Goal: Information Seeking & Learning: Learn about a topic

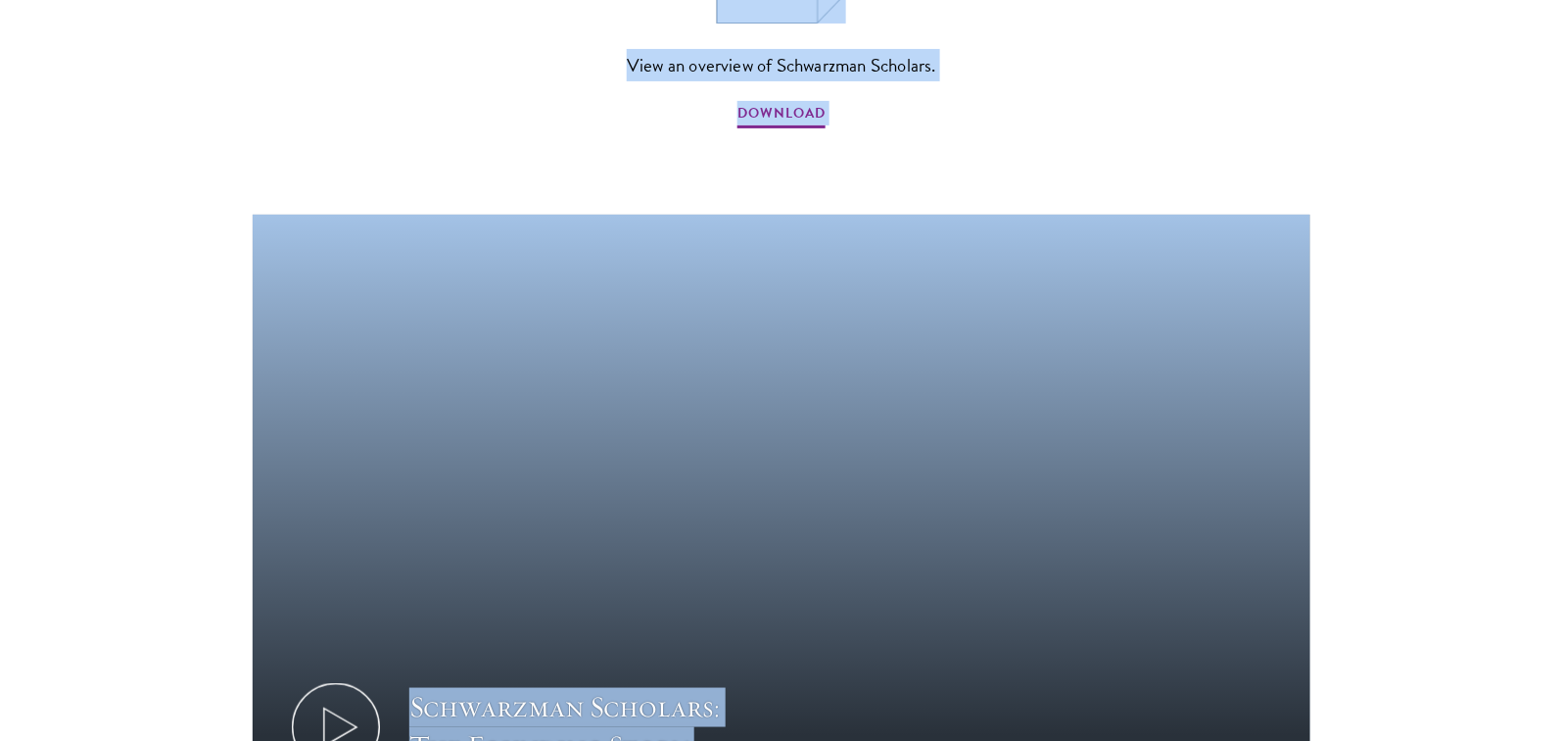
scroll to position [3432, 0]
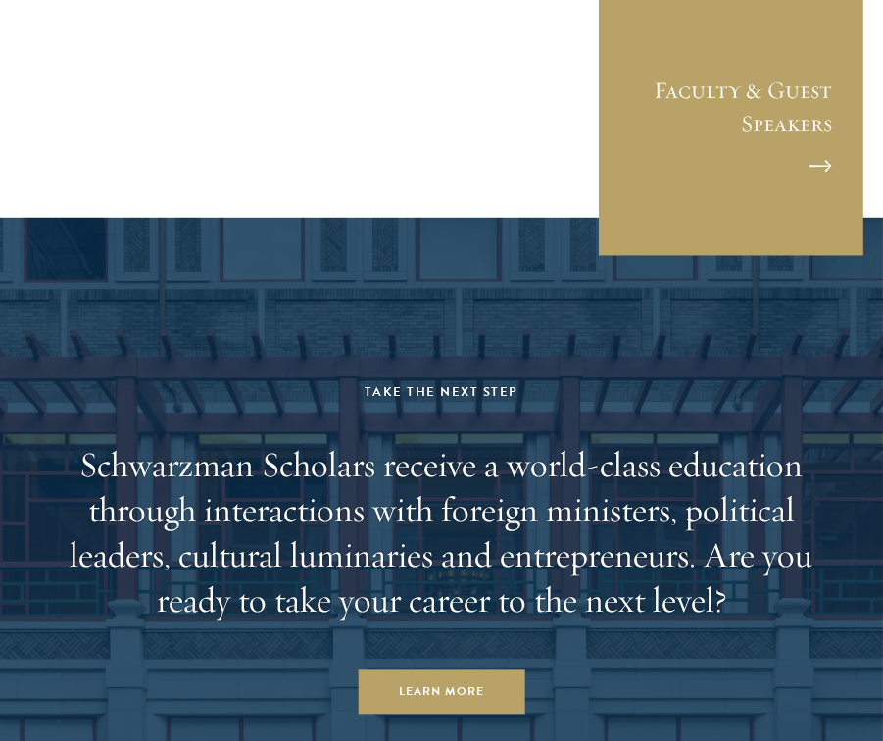
scroll to position [9218, 0]
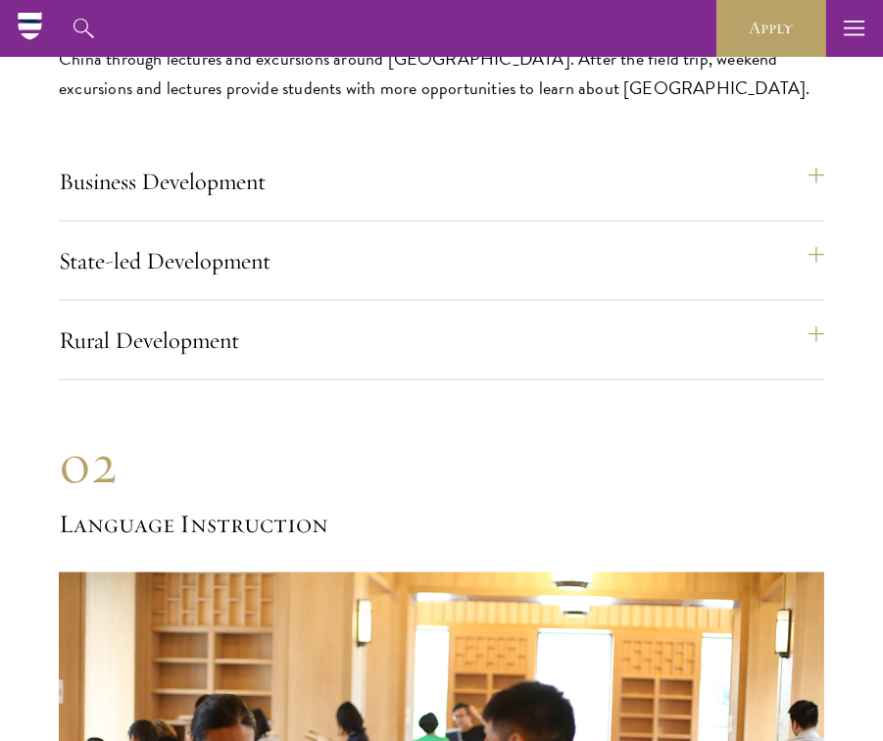
scroll to position [10221, 0]
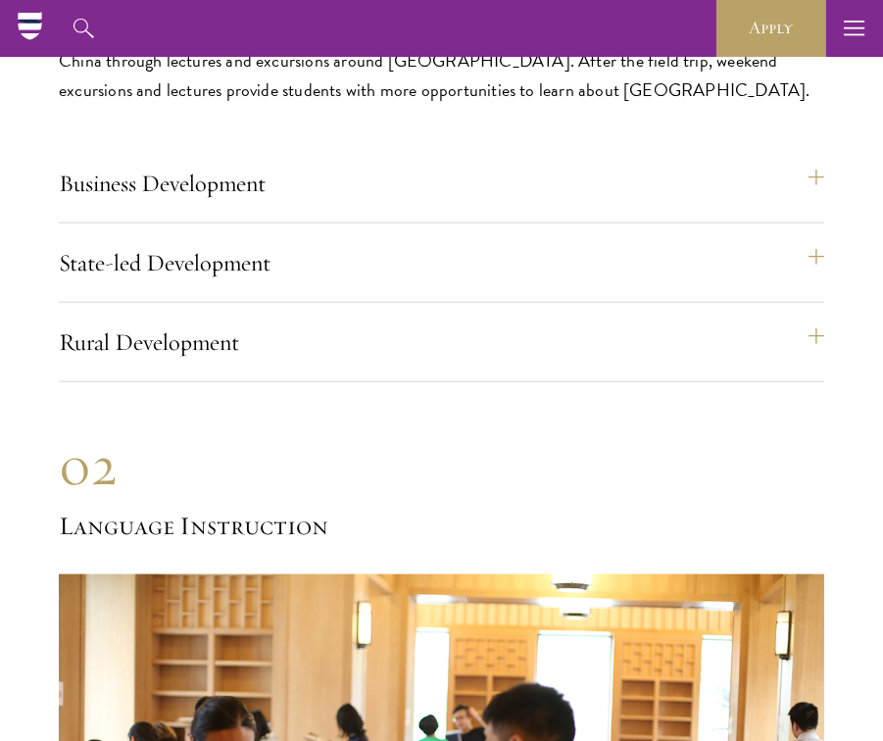
click at [345, 320] on div "Rural Development Rural Development field trips enable students to see first-ha…" at bounding box center [441, 350] width 765 height 64
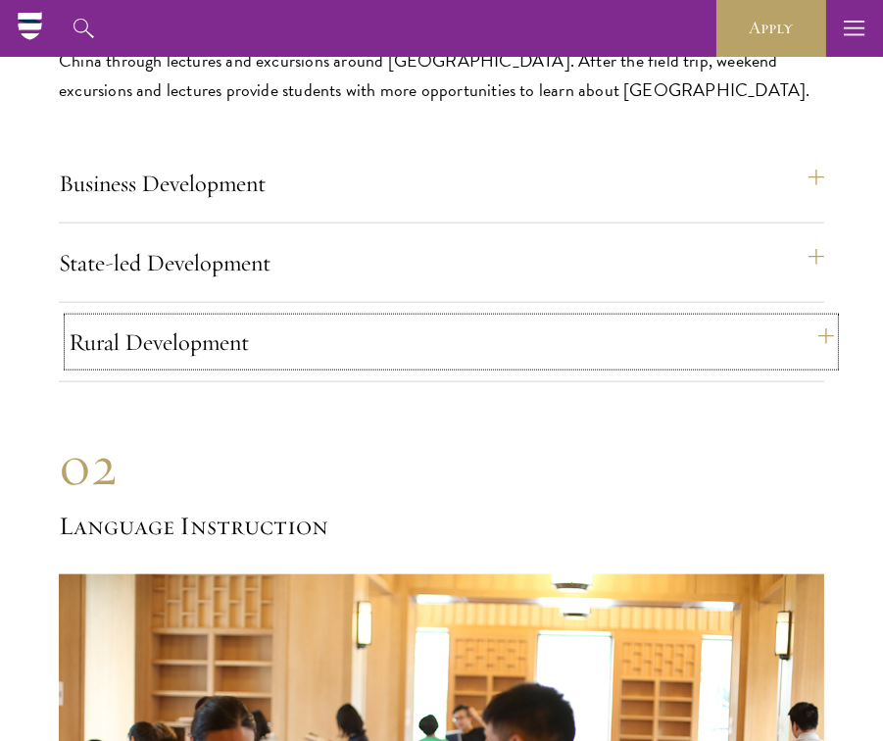
click at [345, 318] on button "Rural Development" at bounding box center [451, 341] width 765 height 47
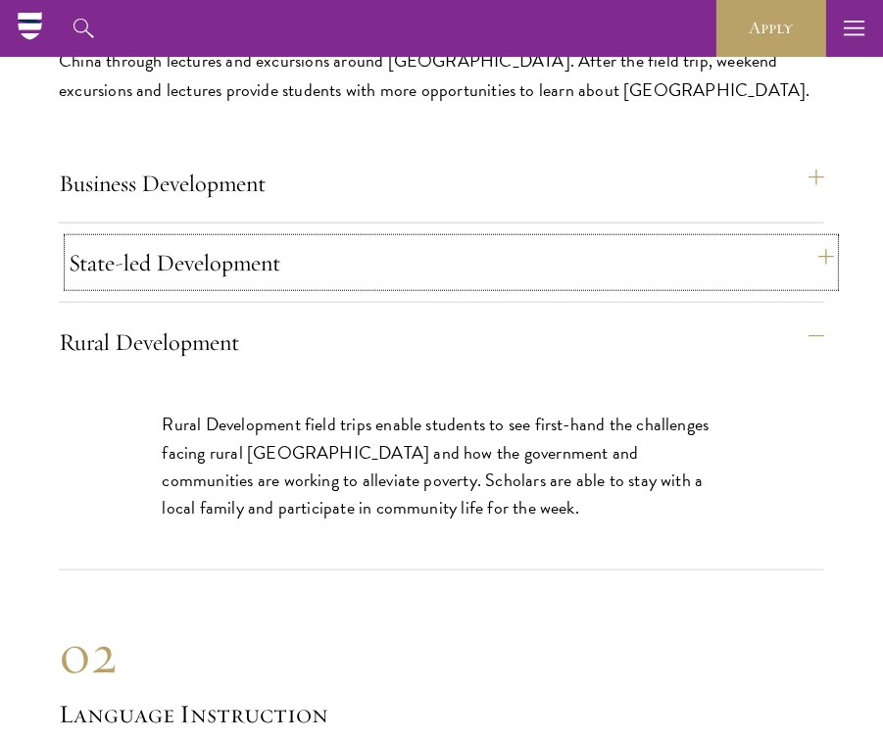
click at [321, 239] on button "State-led Development" at bounding box center [451, 262] width 765 height 47
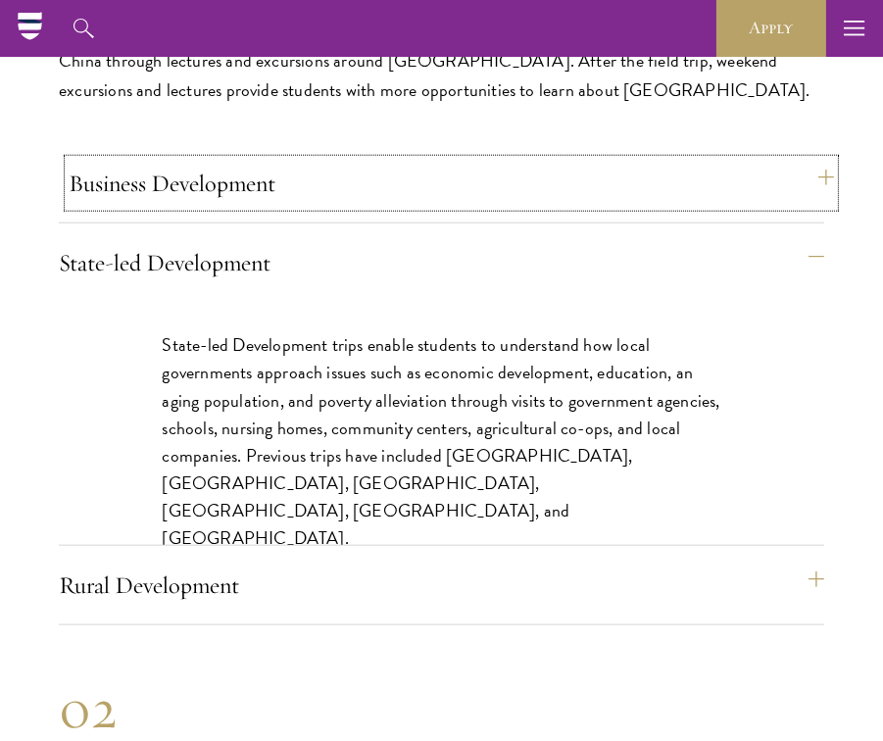
click at [319, 160] on button "Business Development" at bounding box center [451, 183] width 765 height 47
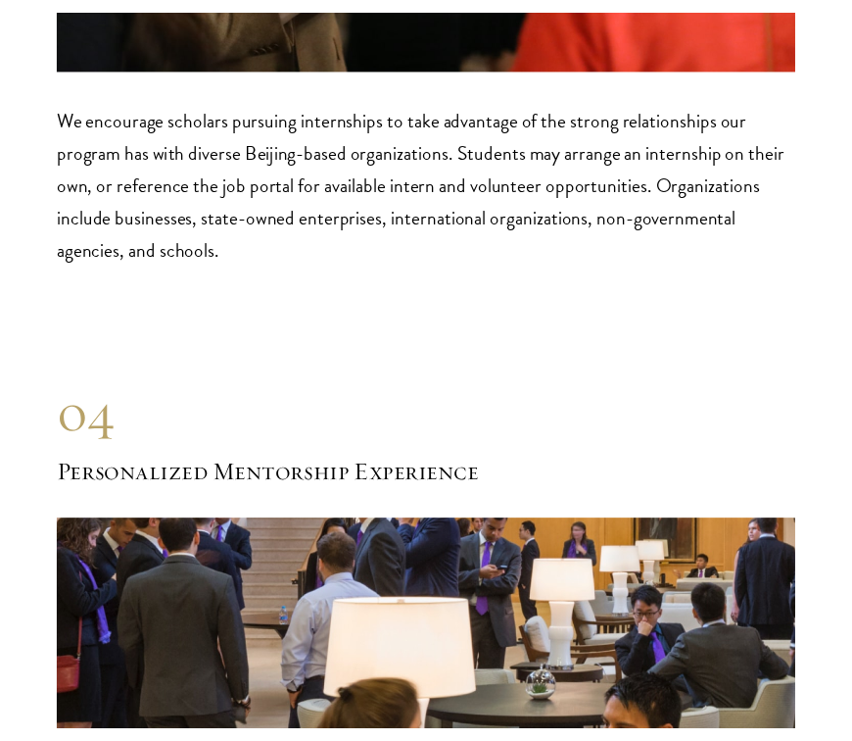
scroll to position [12432, 0]
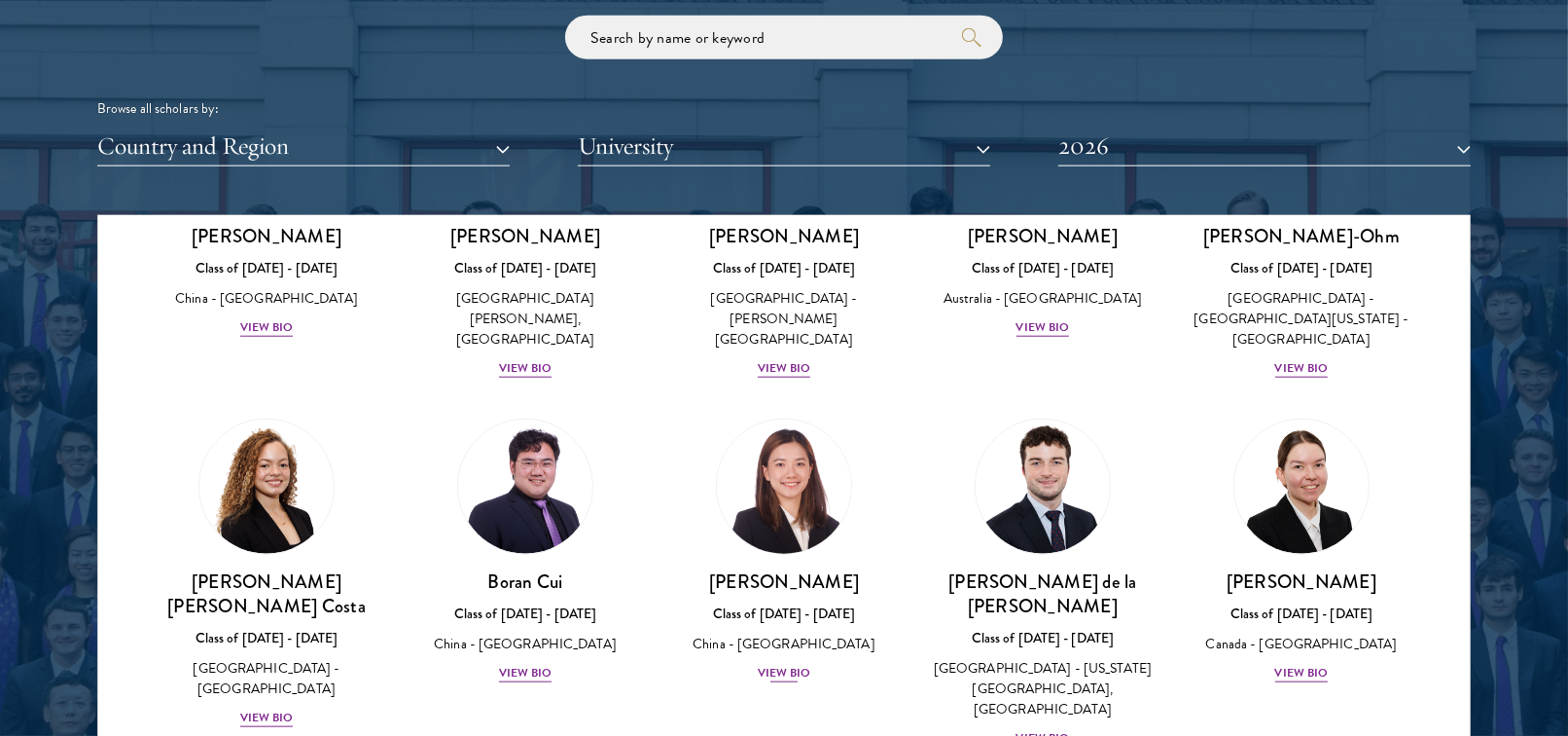
scroll to position [2366, 0]
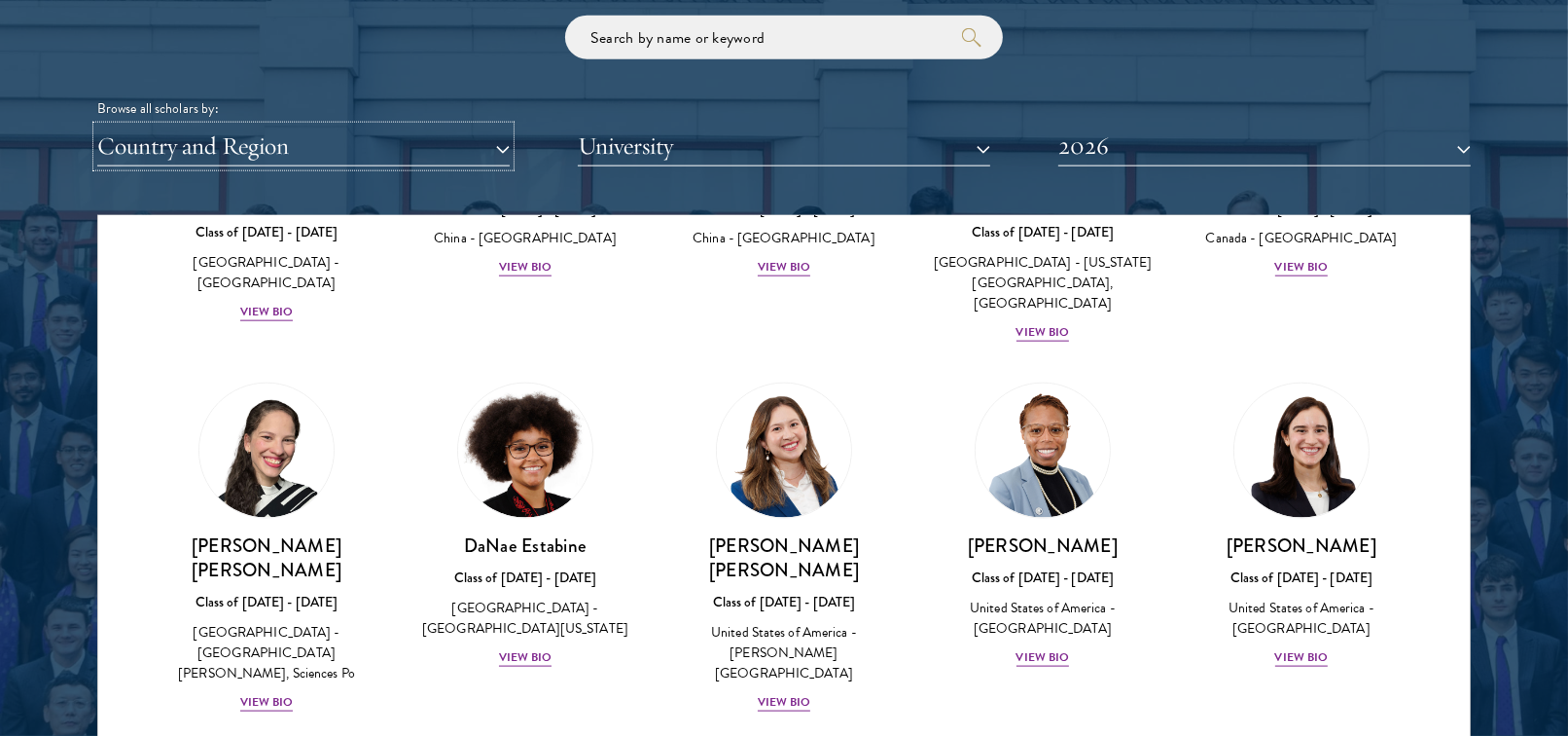
click at [365, 142] on button "Country and Region" at bounding box center [303, 146] width 412 height 40
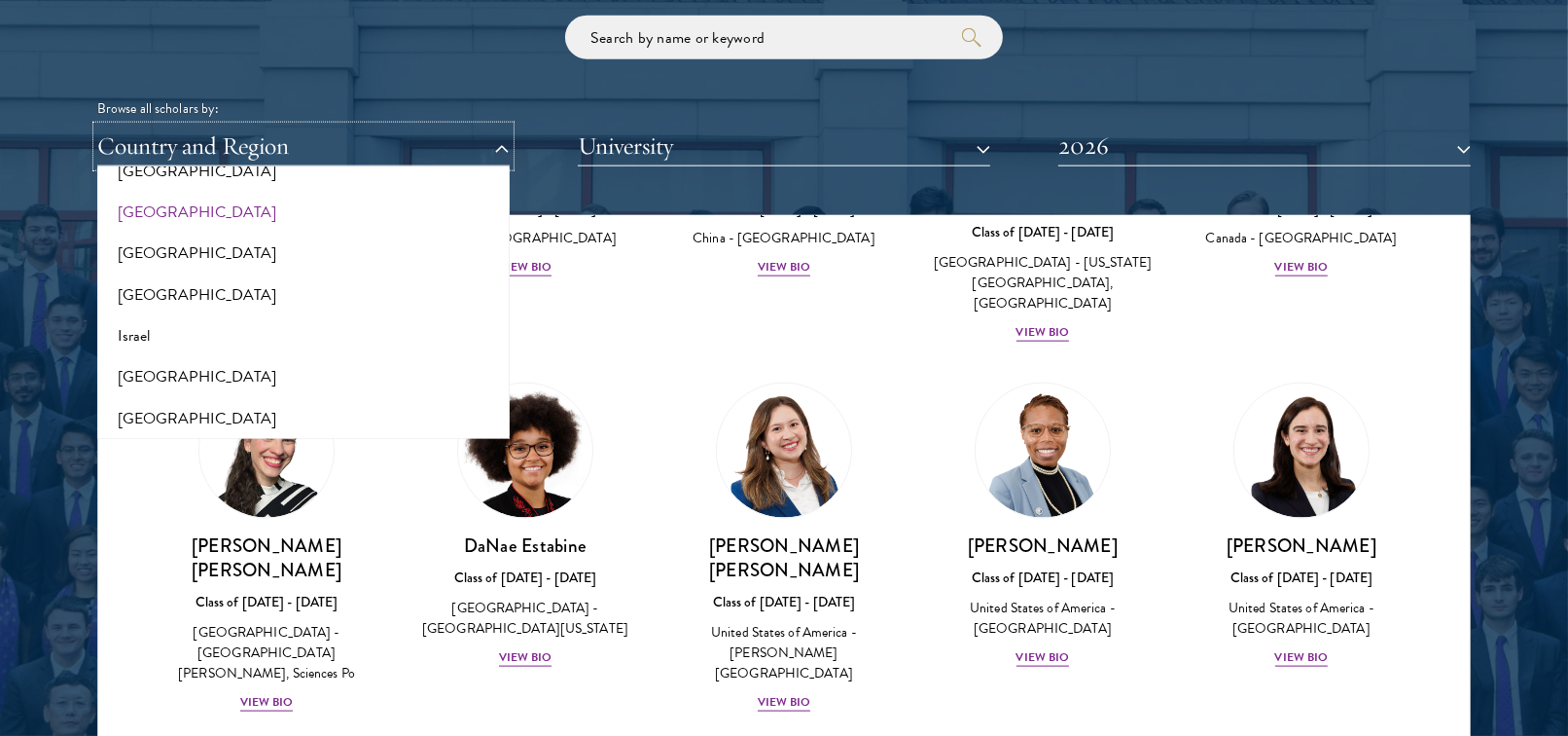
scroll to position [1539, 0]
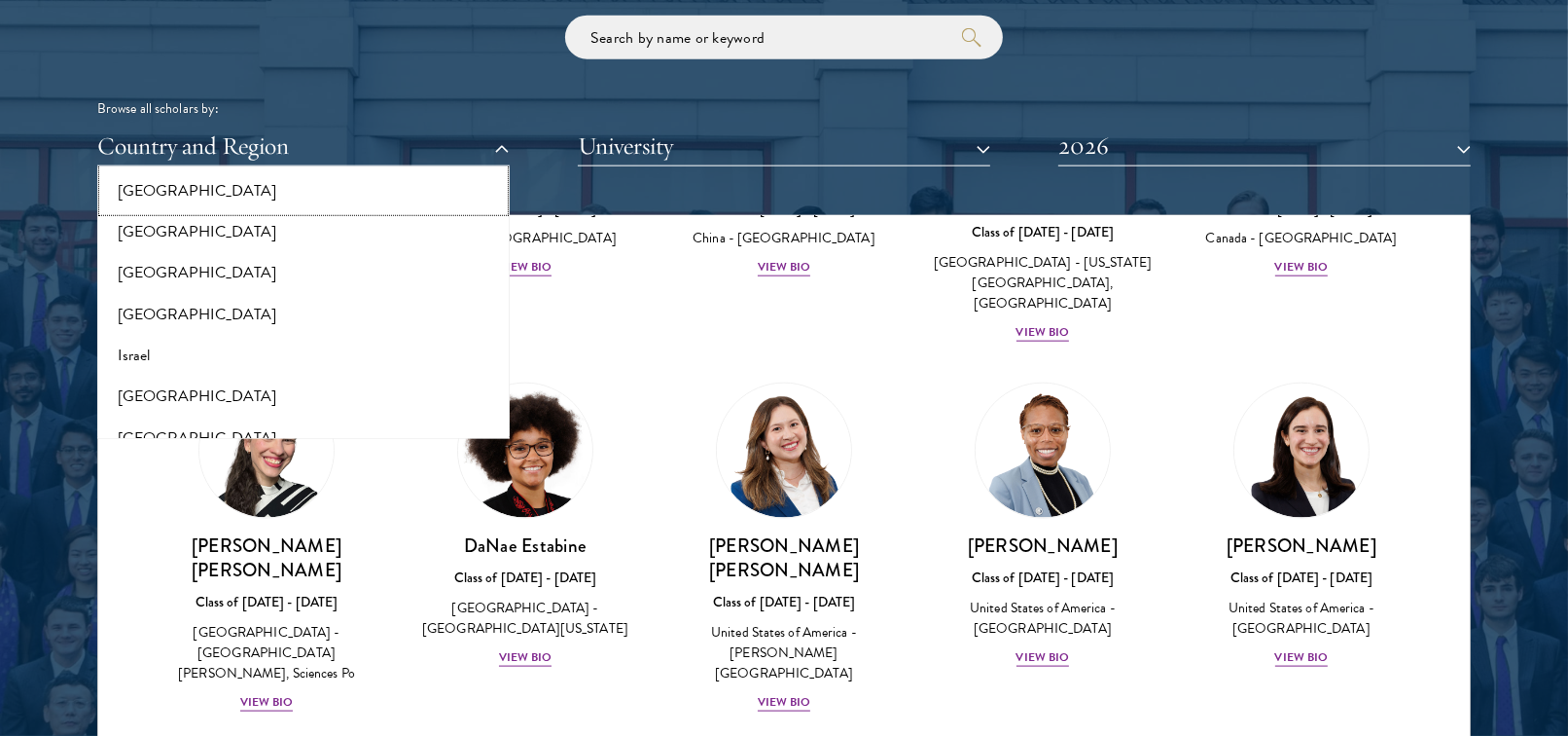
click at [157, 185] on button "[GEOGRAPHIC_DATA]" at bounding box center [304, 190] width 401 height 41
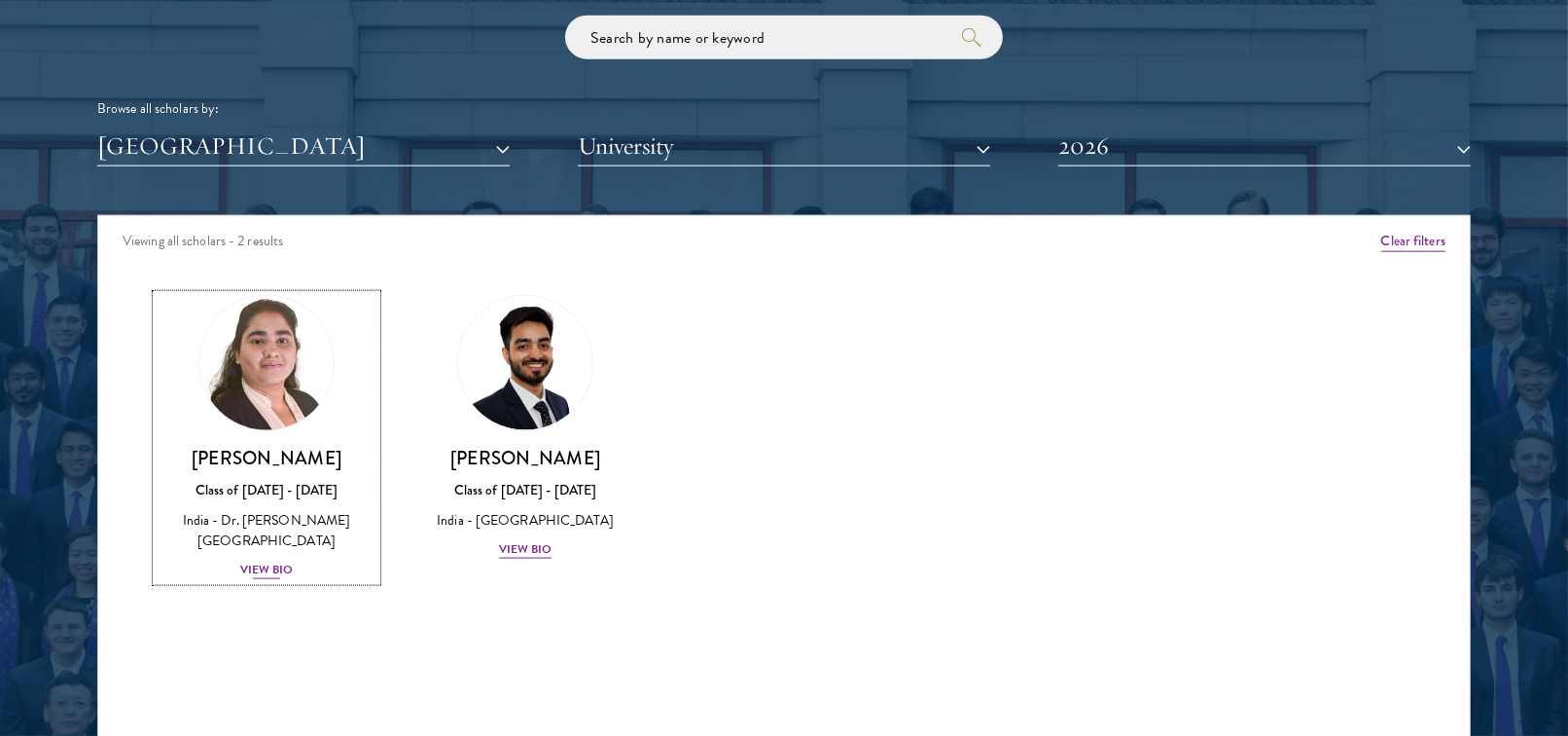
click at [284, 567] on div "View Bio" at bounding box center [267, 569] width 54 height 19
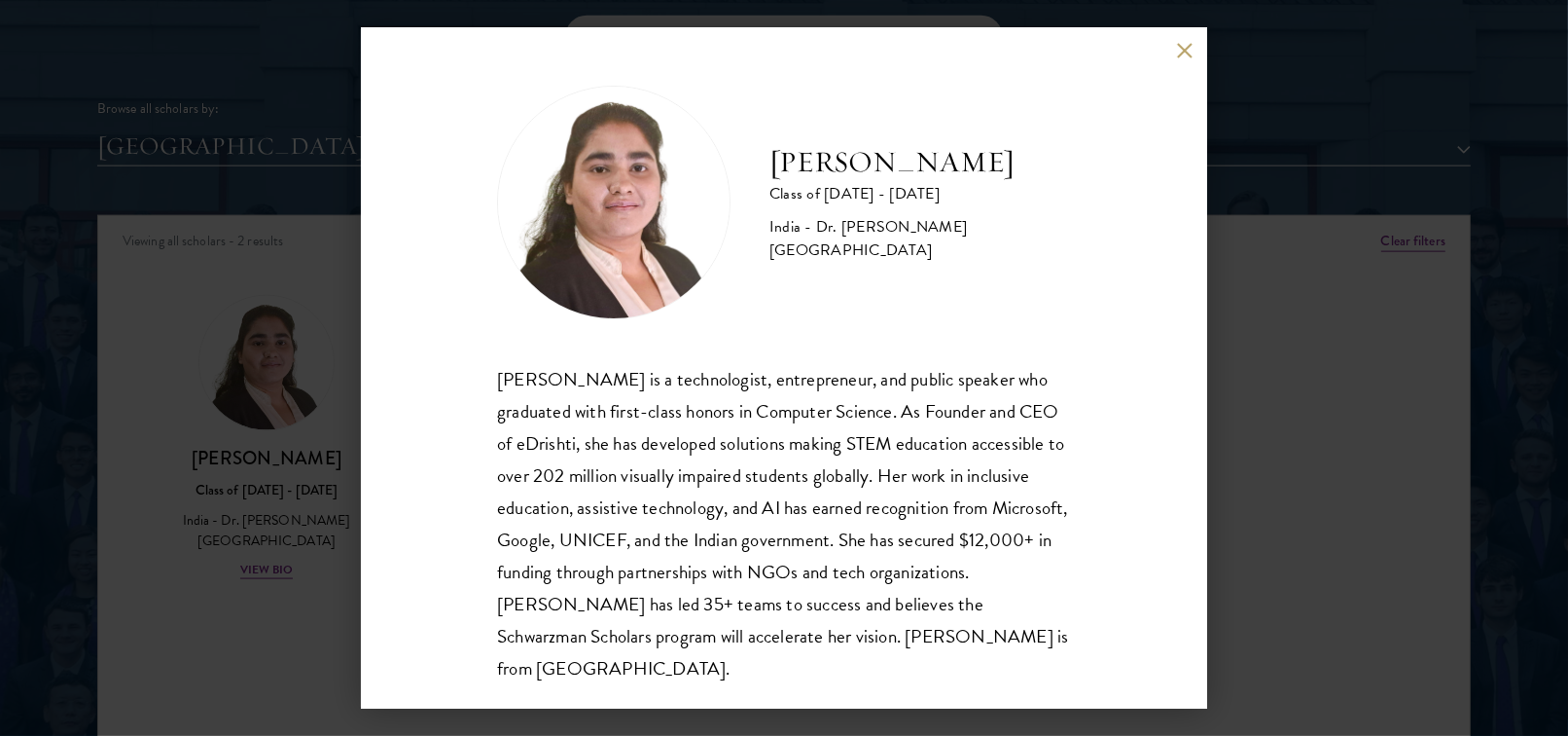
scroll to position [2, 0]
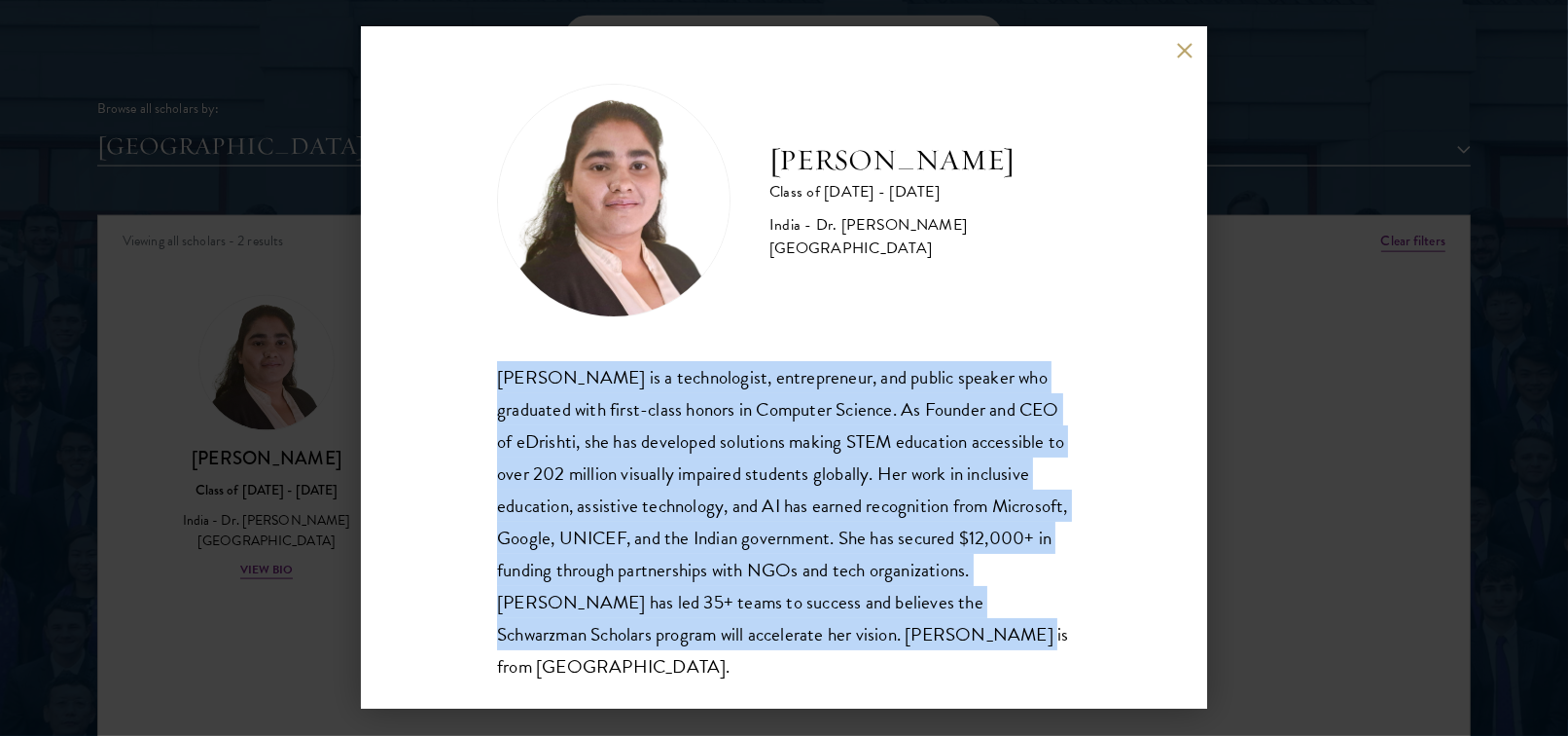
copy div "[PERSON_NAME] is a technologist, entrepreneur, and public speaker who graduated…"
drag, startPoint x: 928, startPoint y: 650, endPoint x: 428, endPoint y: 382, distance: 567.3
click at [428, 382] on div "[PERSON_NAME] Class of [DATE] - [DATE] [GEOGRAPHIC_DATA] - Dr. [PERSON_NAME][GE…" at bounding box center [784, 368] width 846 height 681
click at [1185, 51] on button at bounding box center [1184, 50] width 17 height 17
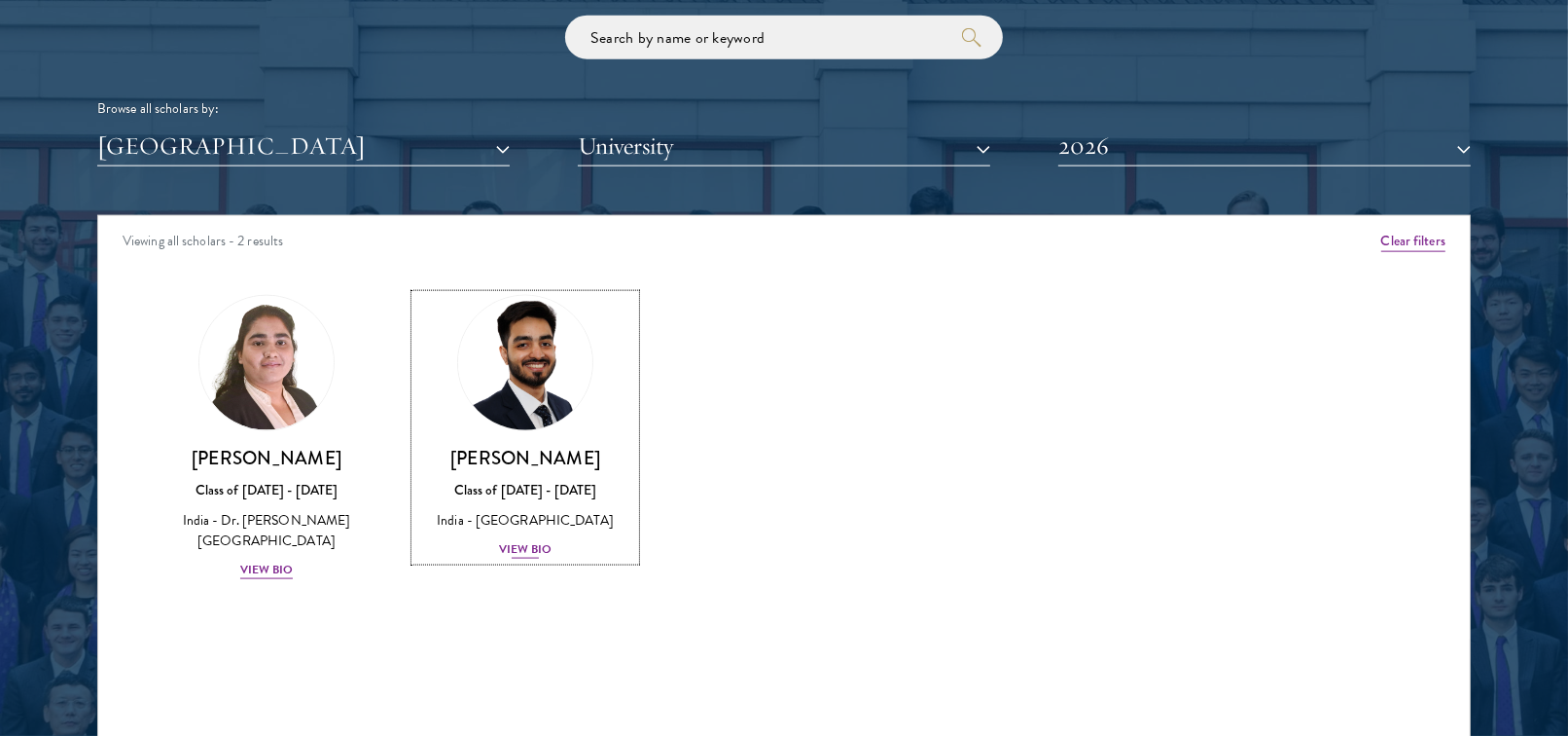
click at [522, 540] on div "View Bio" at bounding box center [526, 549] width 54 height 19
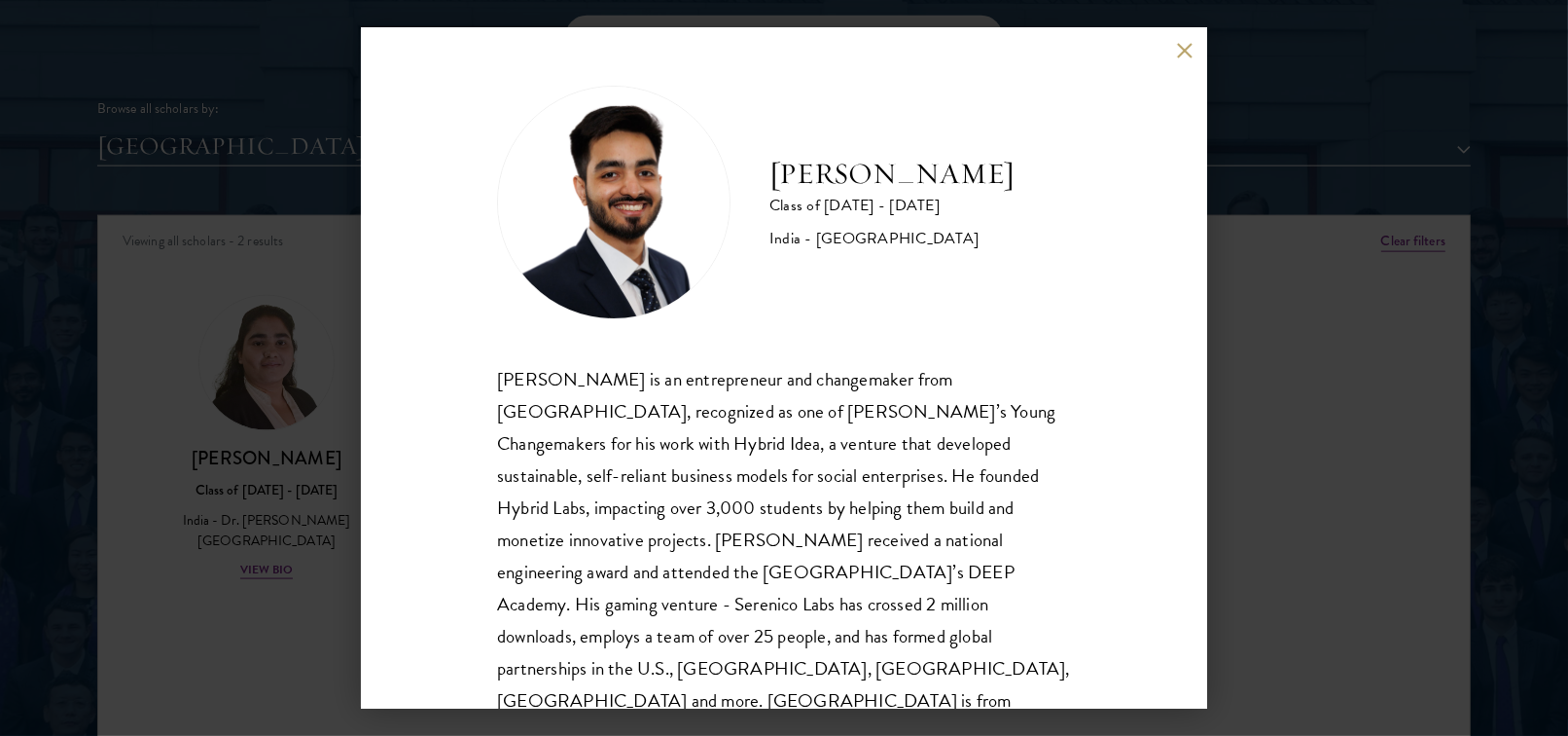
scroll to position [34, 0]
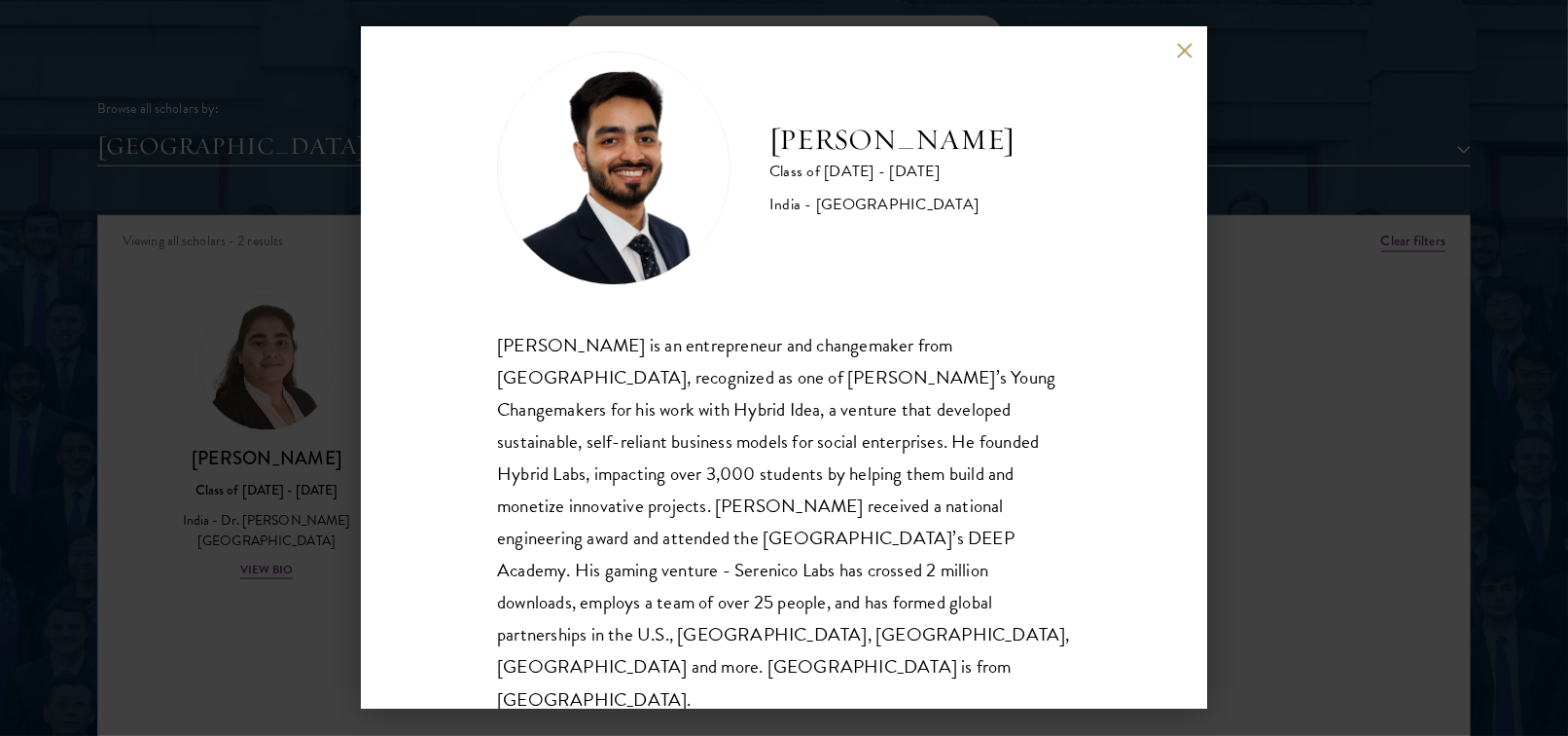
click at [1190, 51] on button at bounding box center [1184, 50] width 17 height 17
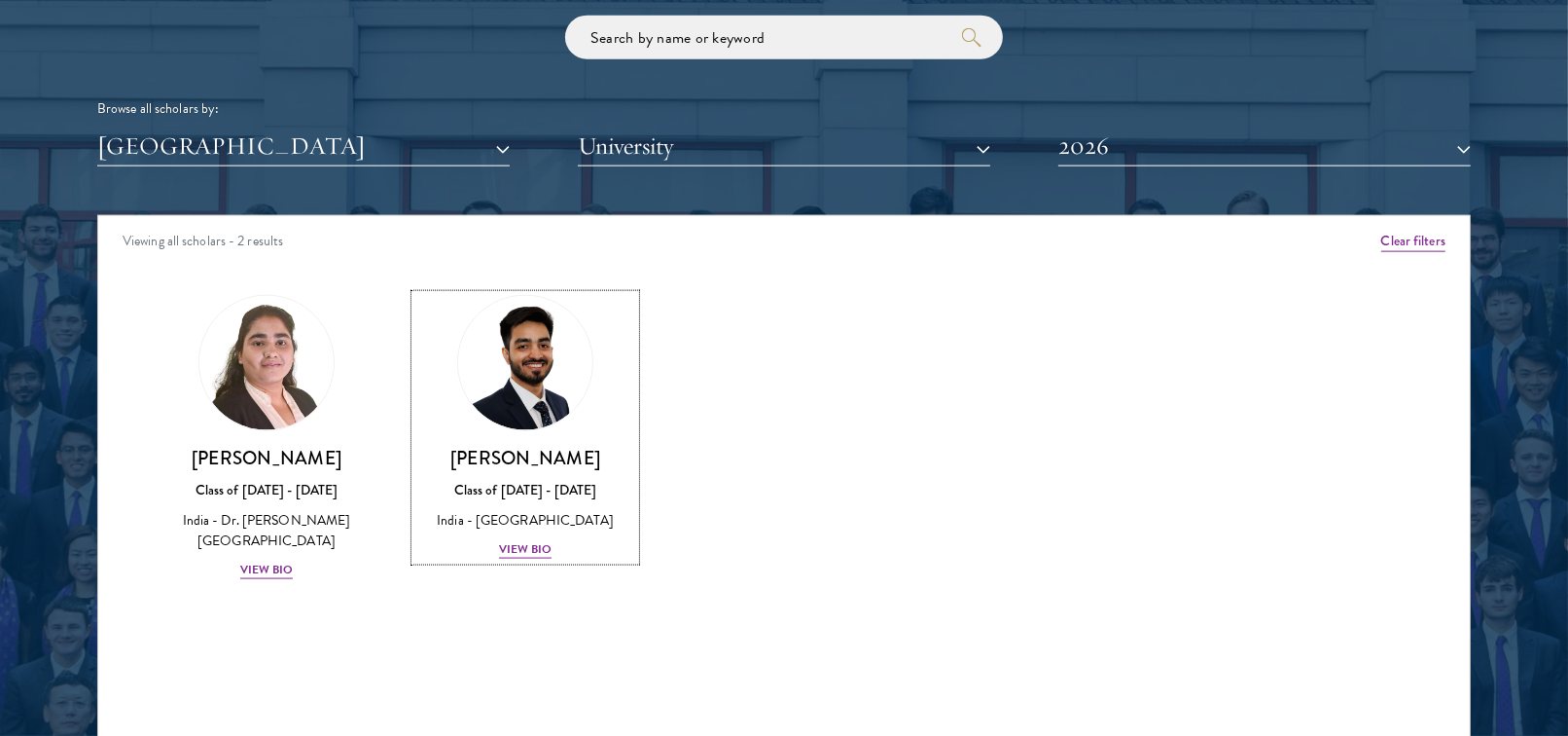
scroll to position [2374, 0]
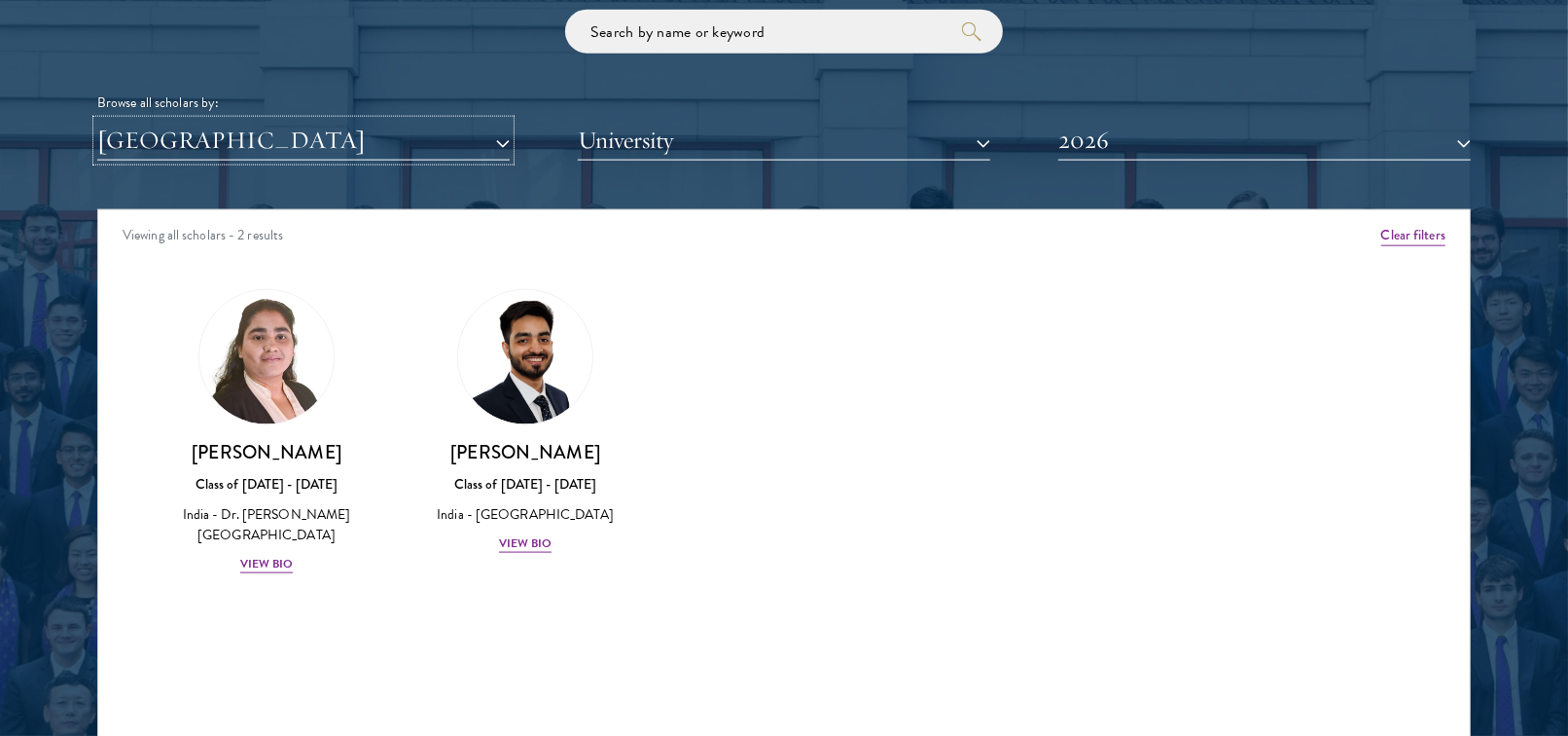
click at [422, 138] on button "[GEOGRAPHIC_DATA]" at bounding box center [303, 140] width 412 height 40
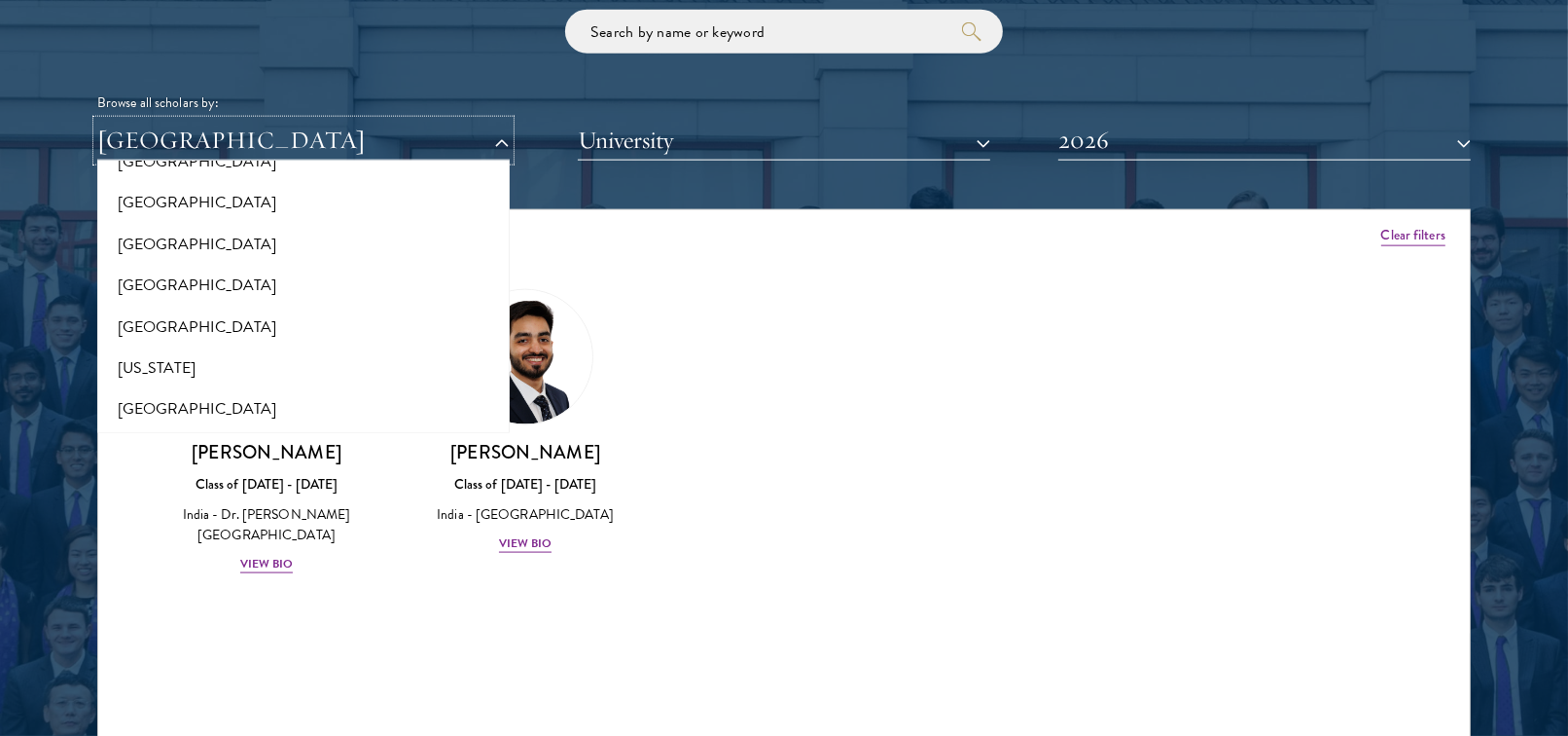
scroll to position [0, 0]
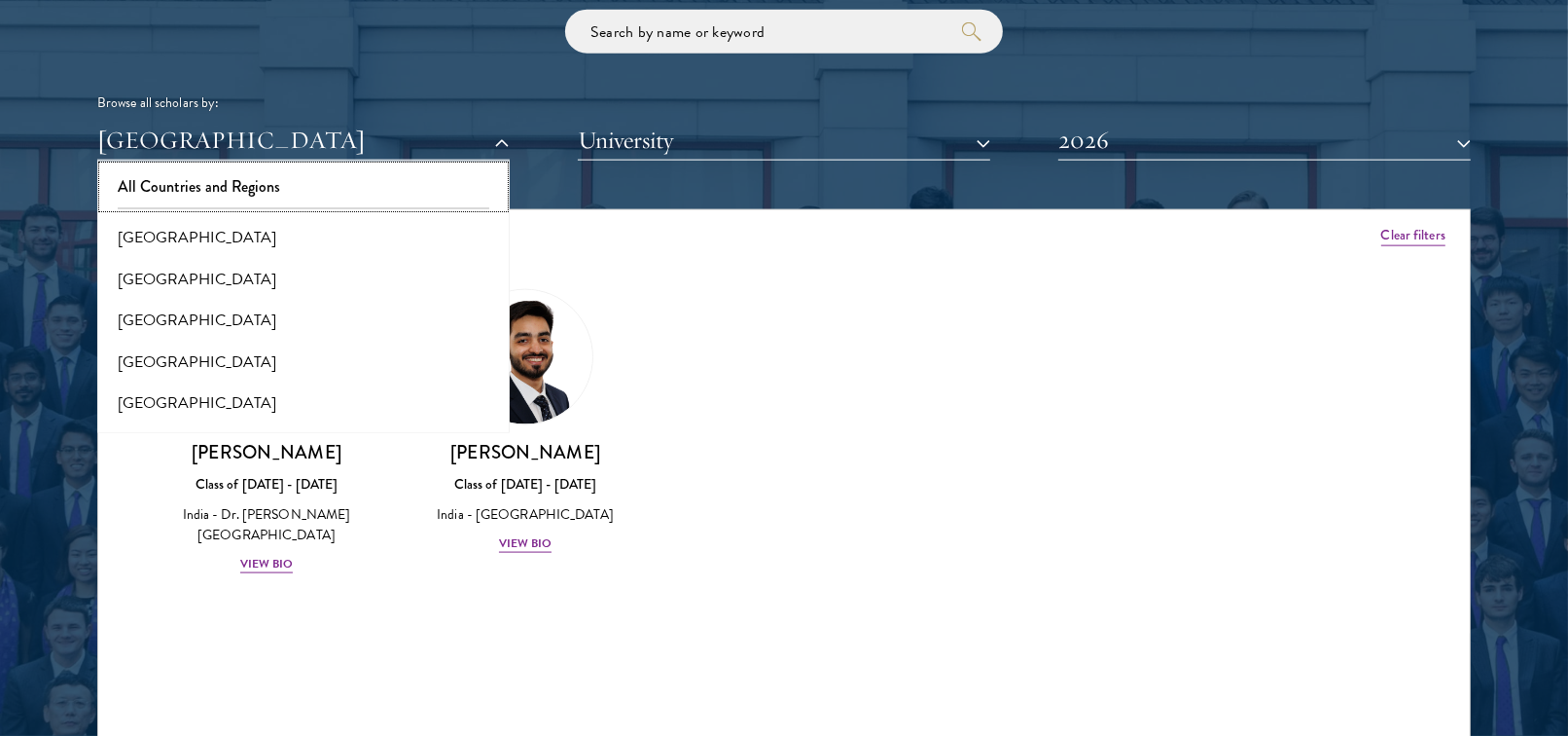
click at [365, 189] on button "All Countries and Regions" at bounding box center [304, 187] width 401 height 41
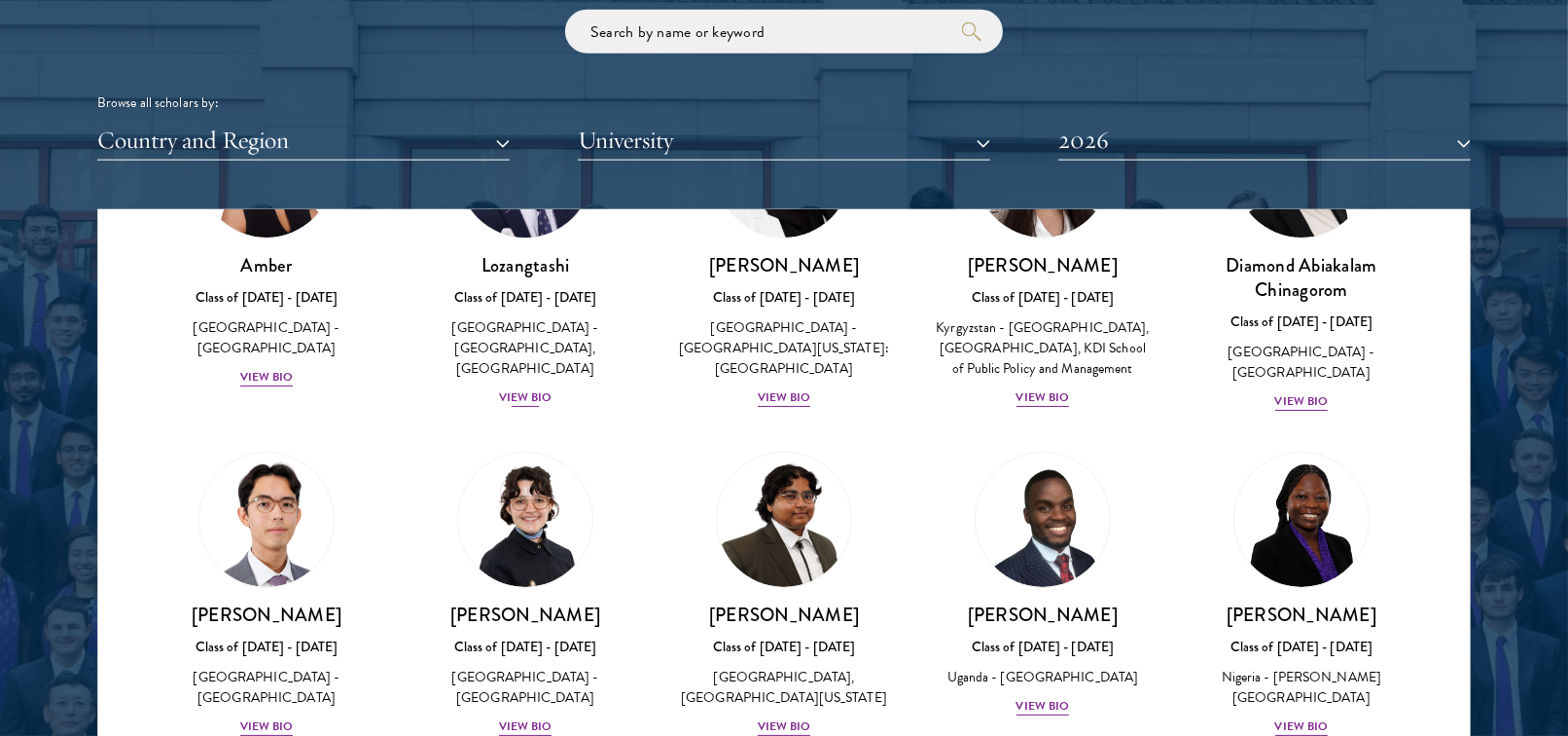
scroll to position [419, 0]
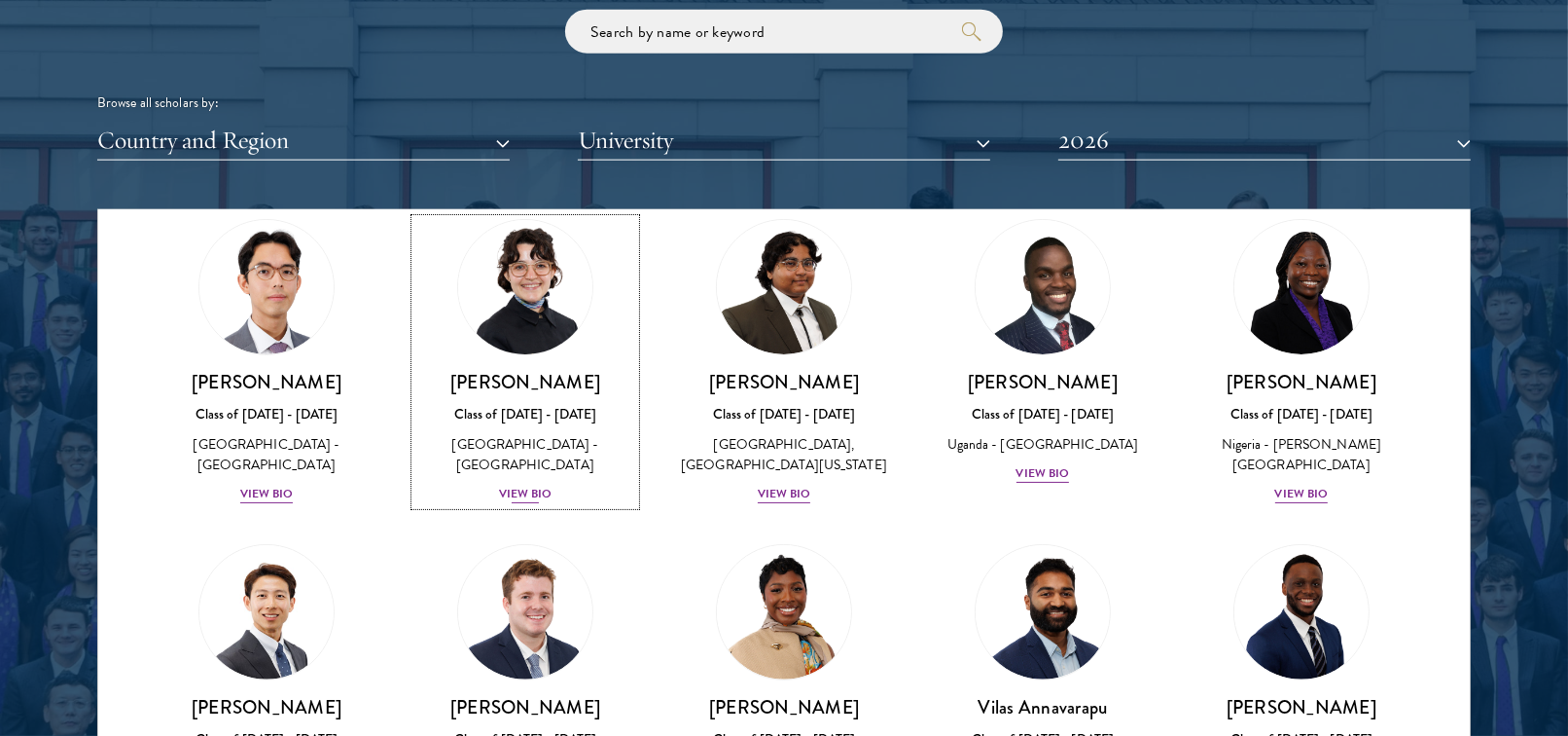
click at [525, 502] on div "View Bio" at bounding box center [526, 494] width 54 height 19
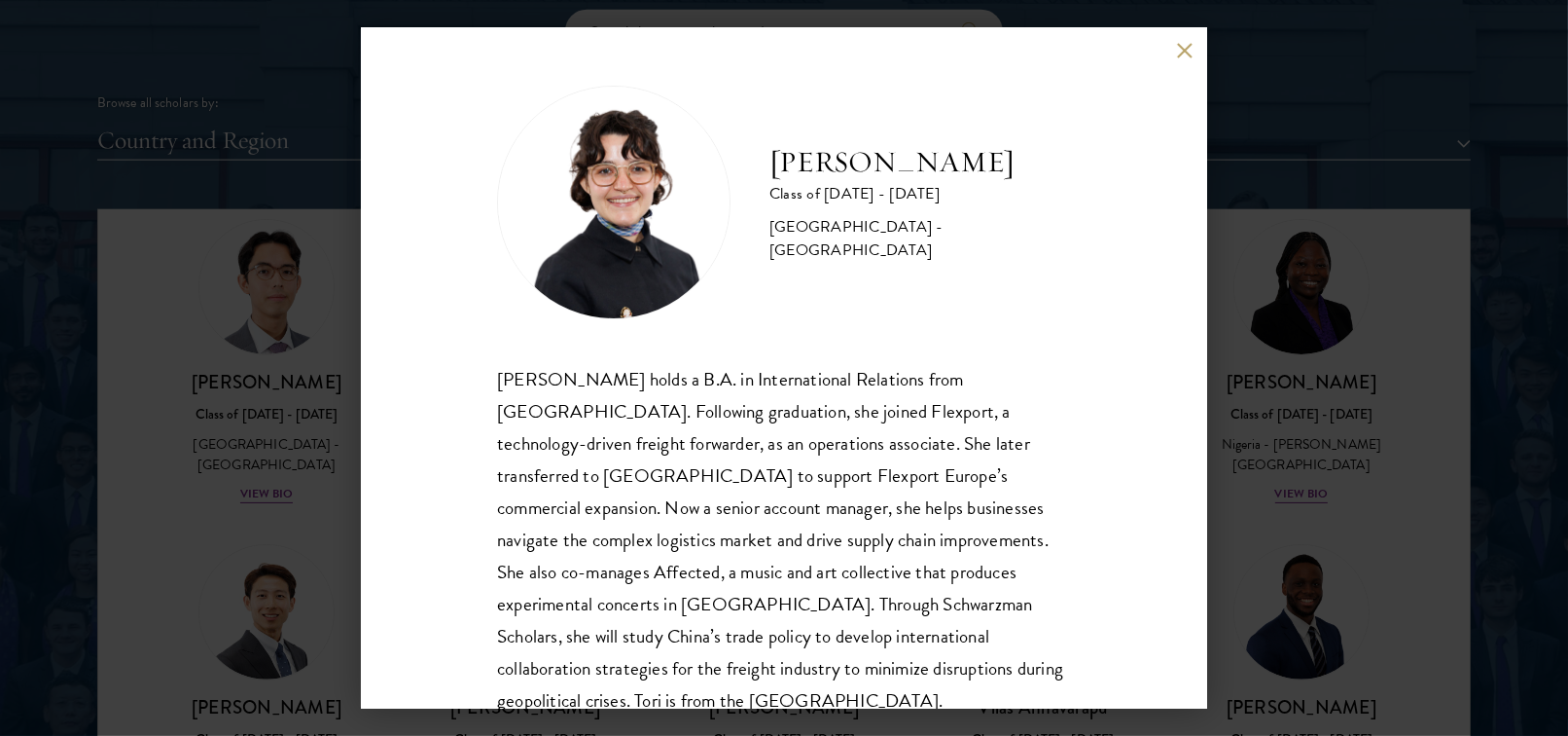
scroll to position [34, 0]
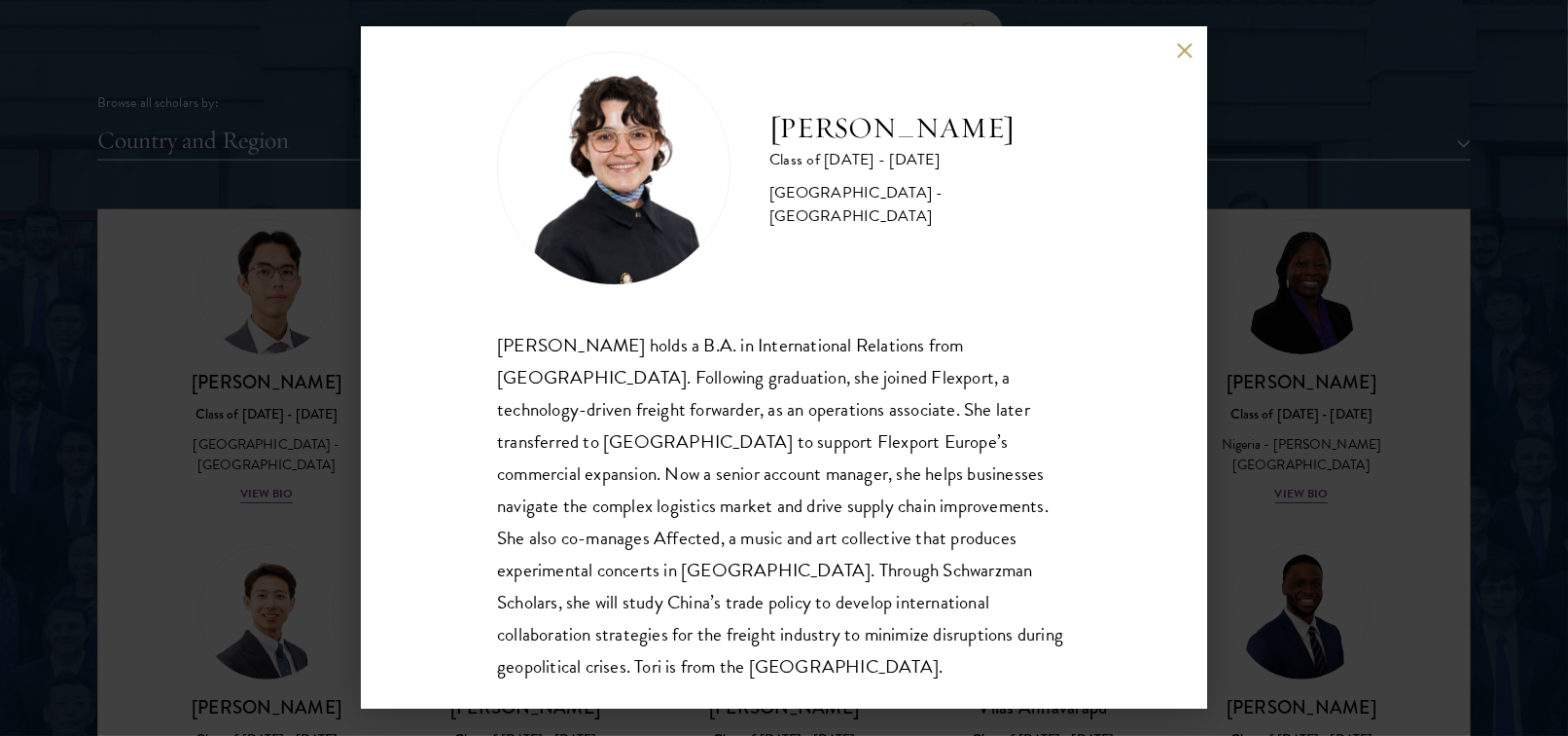
click at [1211, 434] on div "[PERSON_NAME] Class of [DATE] - [DATE] [GEOGRAPHIC_DATA] - [GEOGRAPHIC_DATA] [P…" at bounding box center [784, 368] width 1568 height 736
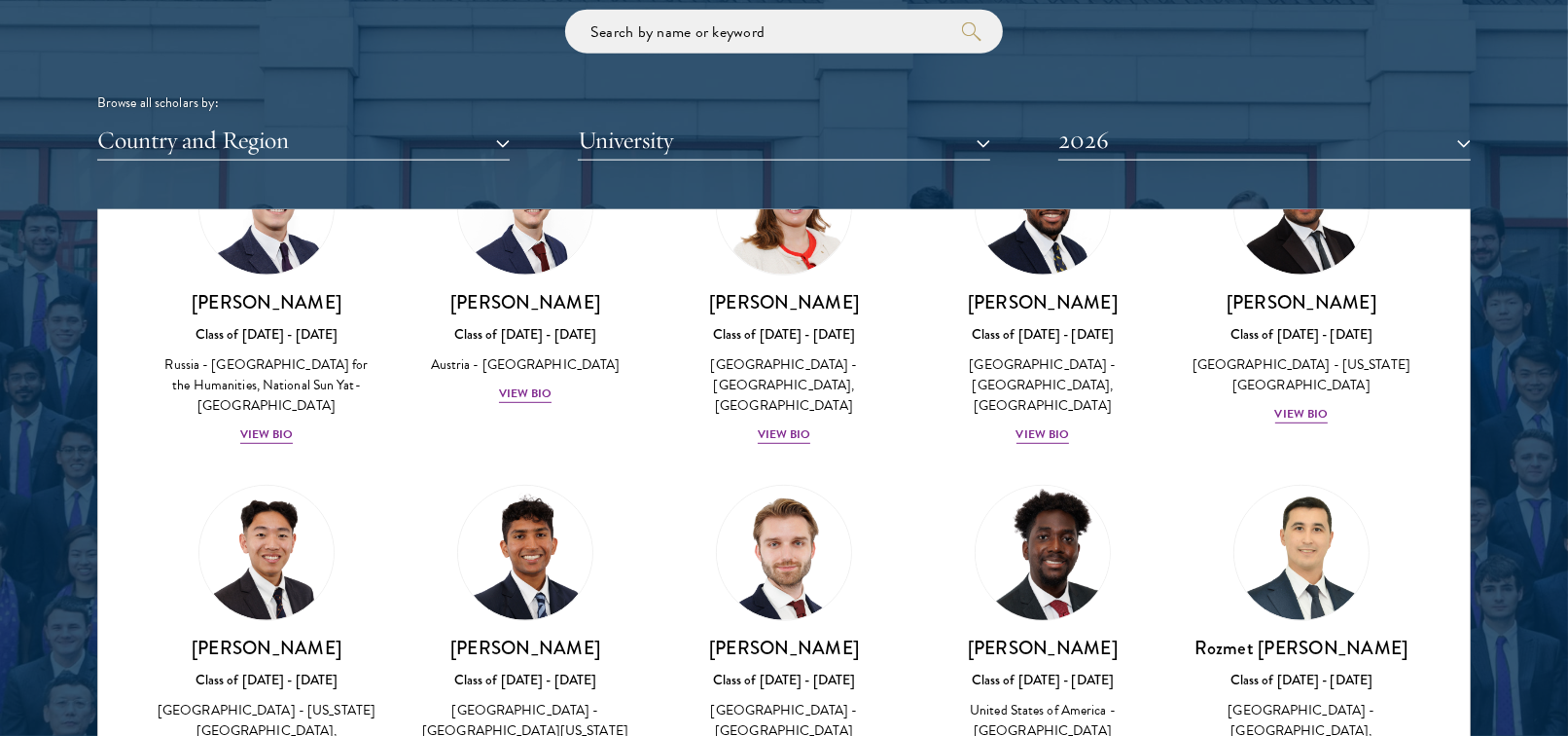
scroll to position [8189, 0]
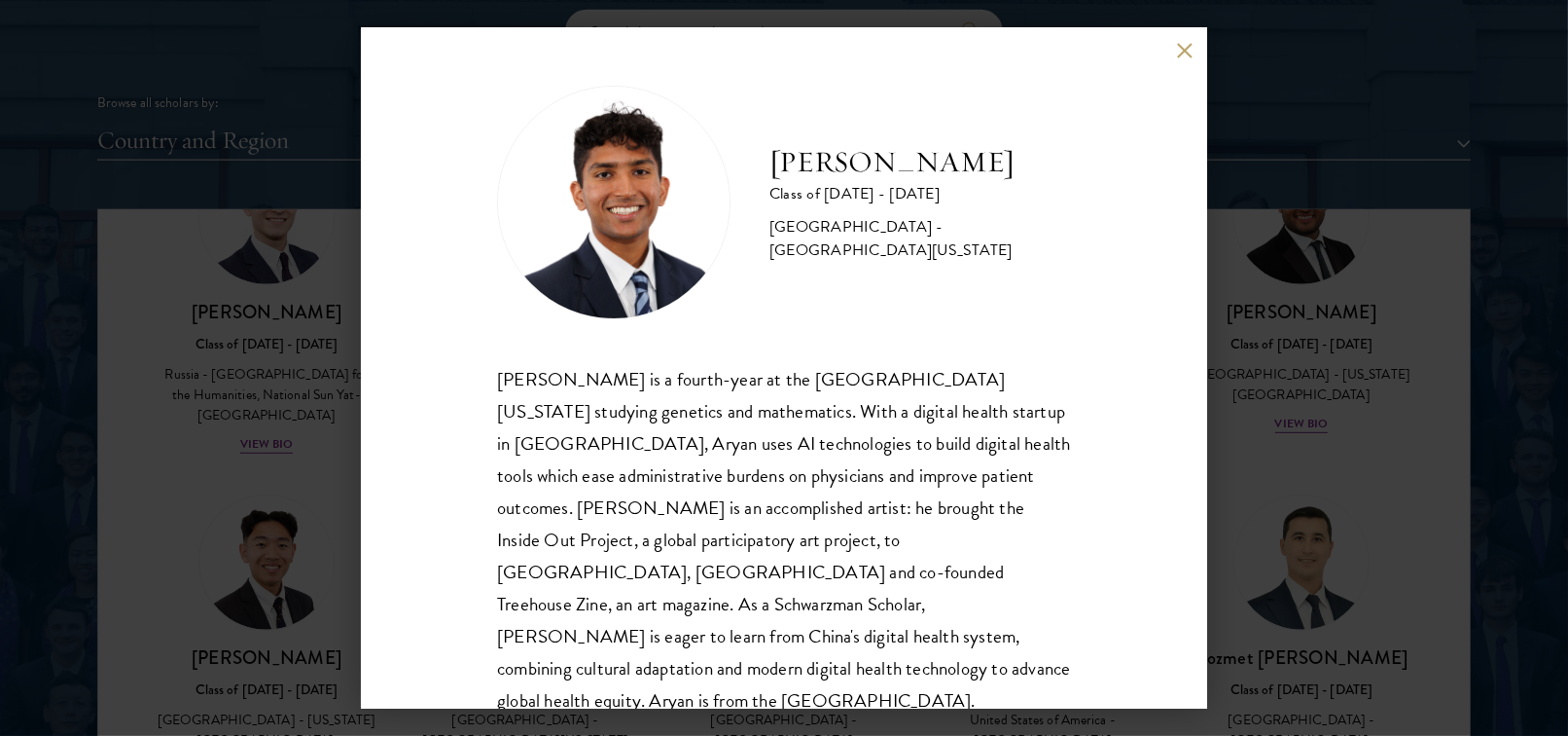
click at [1429, 287] on div "[PERSON_NAME] Class of [DATE] - [DATE] [GEOGRAPHIC_DATA] - [GEOGRAPHIC_DATA][US…" at bounding box center [784, 368] width 1568 height 736
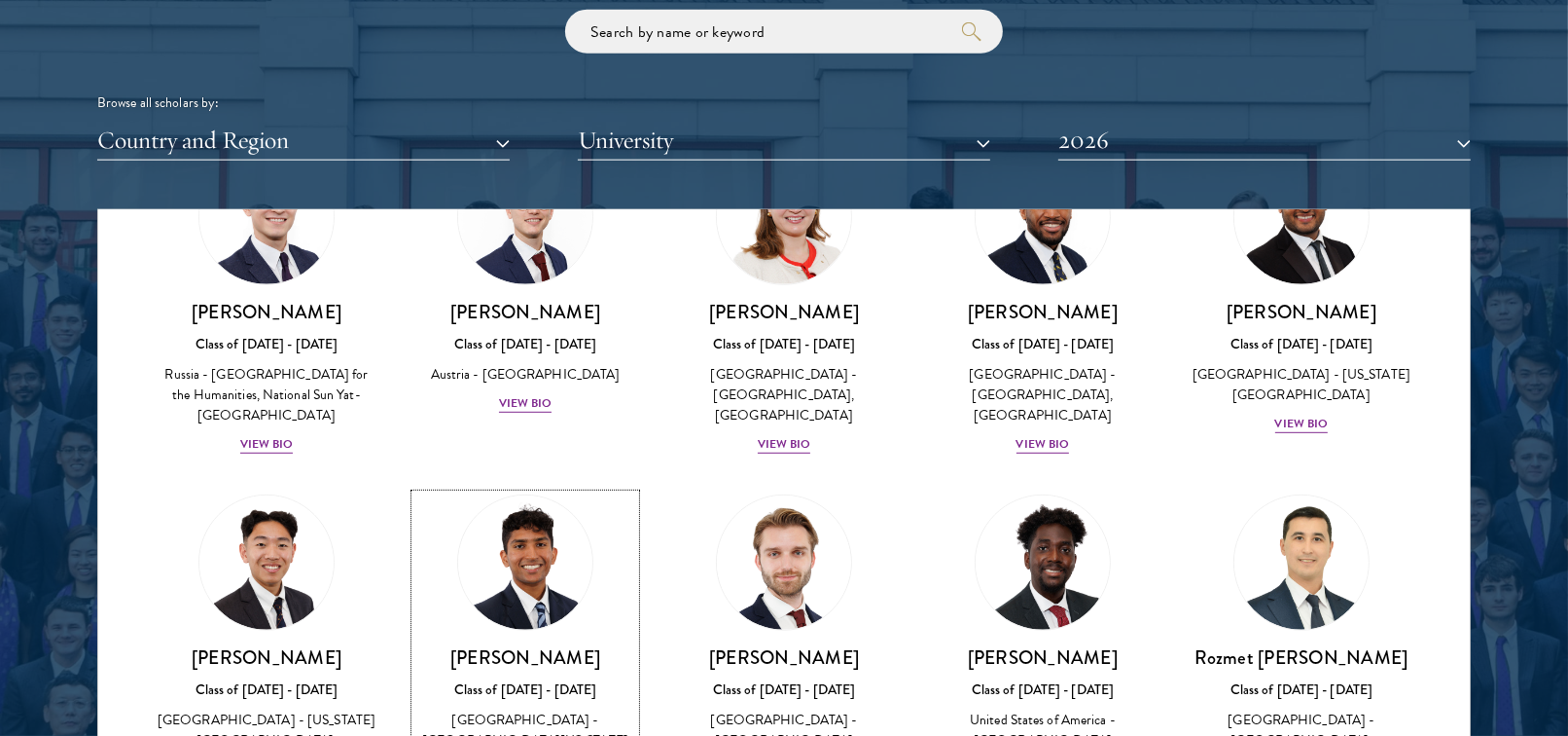
scroll to position [7979, 0]
